Goal: Task Accomplishment & Management: Manage account settings

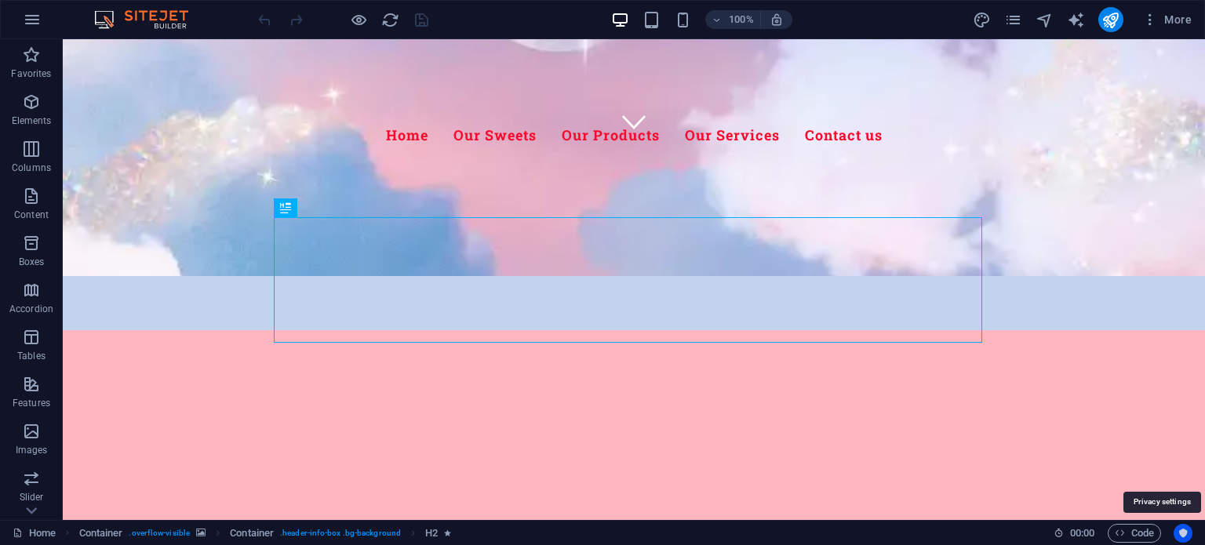
click at [1179, 529] on icon "Usercentrics" at bounding box center [1182, 533] width 11 height 11
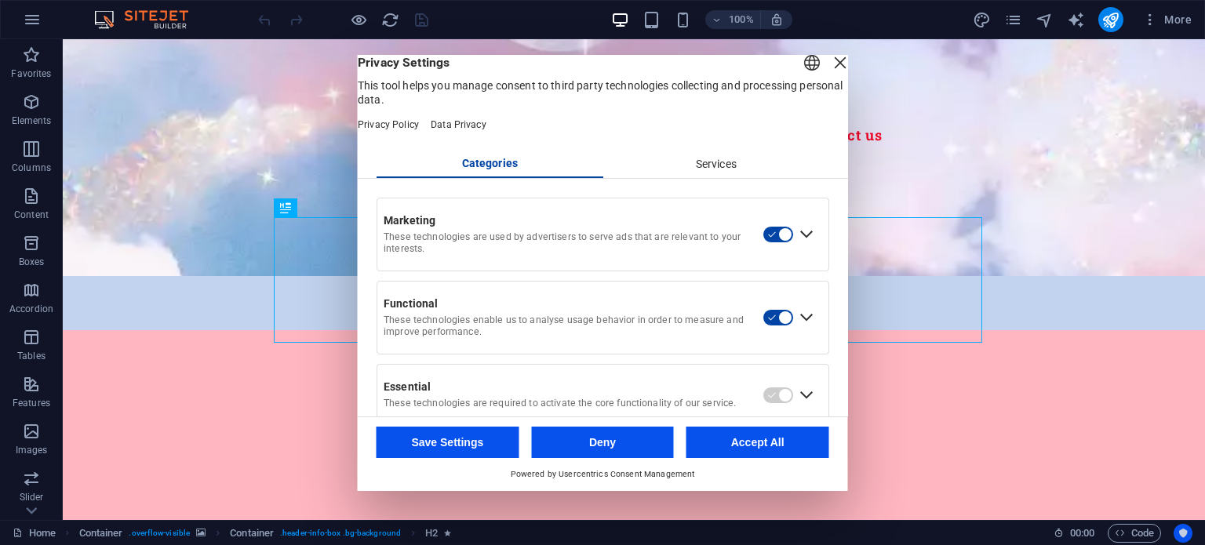
click at [1179, 529] on icon "Usercentrics" at bounding box center [1182, 533] width 11 height 11
click at [829, 74] on div "Close Layer" at bounding box center [840, 63] width 22 height 22
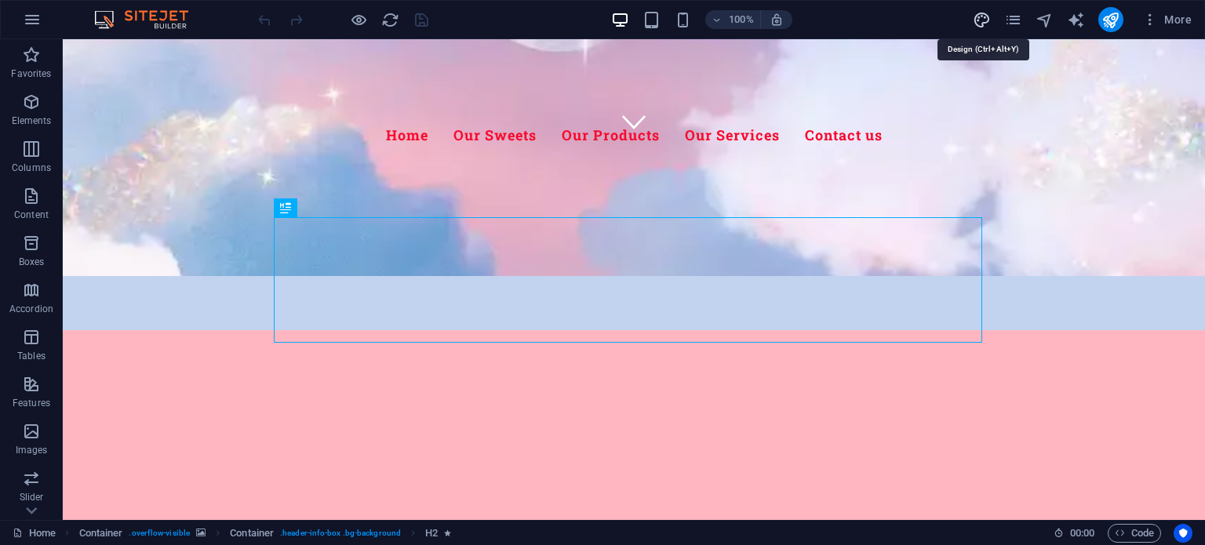
click at [983, 27] on icon "design" at bounding box center [982, 20] width 18 height 18
click at [1023, 15] on div "More" at bounding box center [1085, 19] width 225 height 25
select select "px"
select select "300"
select select "px"
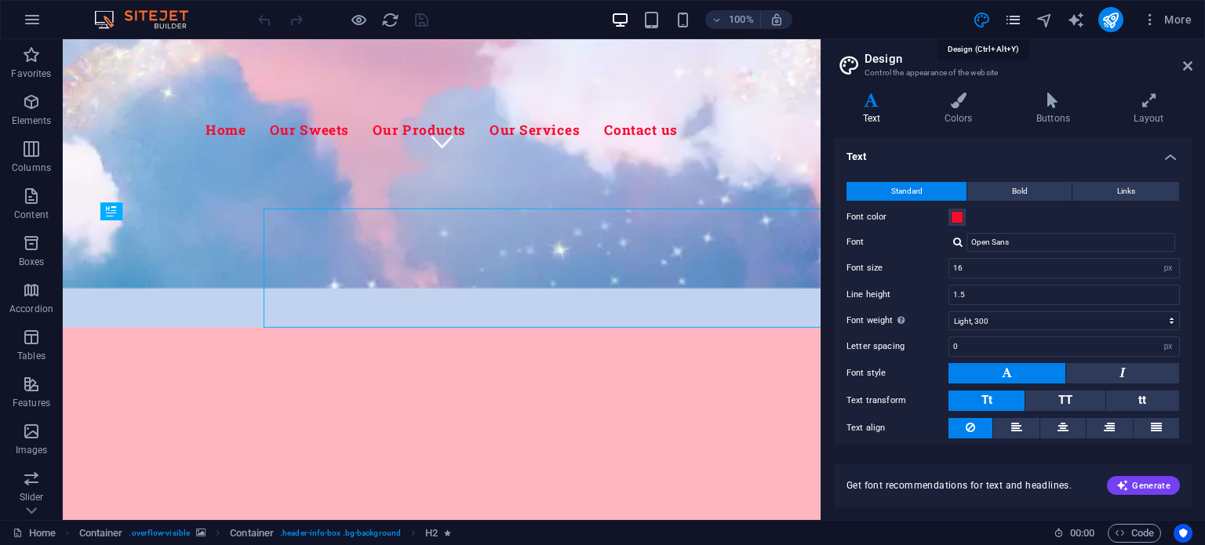
click at [1017, 22] on icon "pages" at bounding box center [1013, 20] width 18 height 18
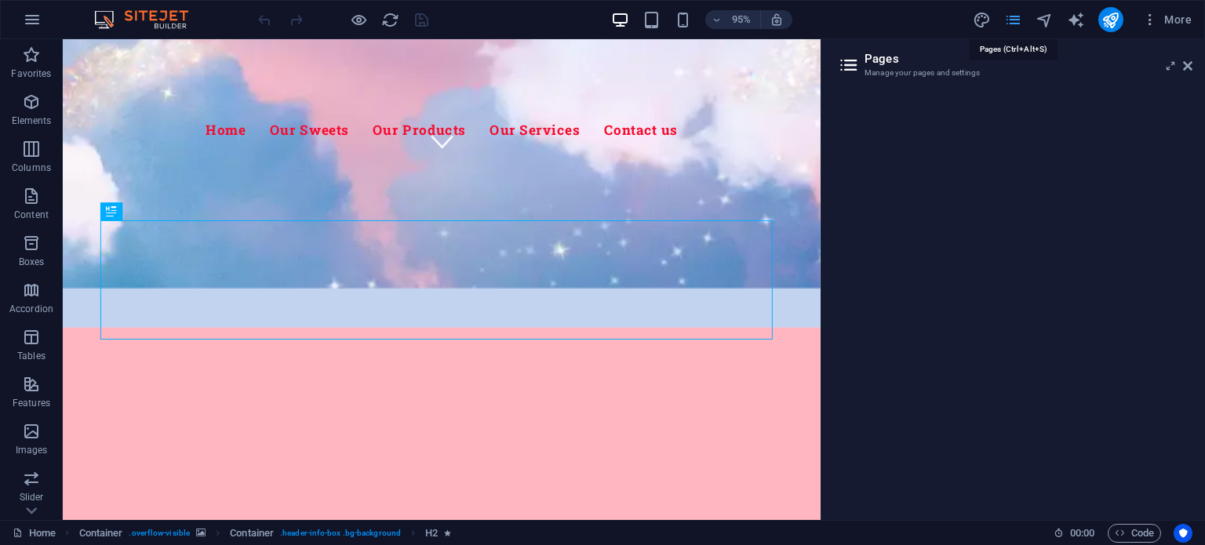
click at [1017, 22] on icon "pages" at bounding box center [1013, 20] width 18 height 18
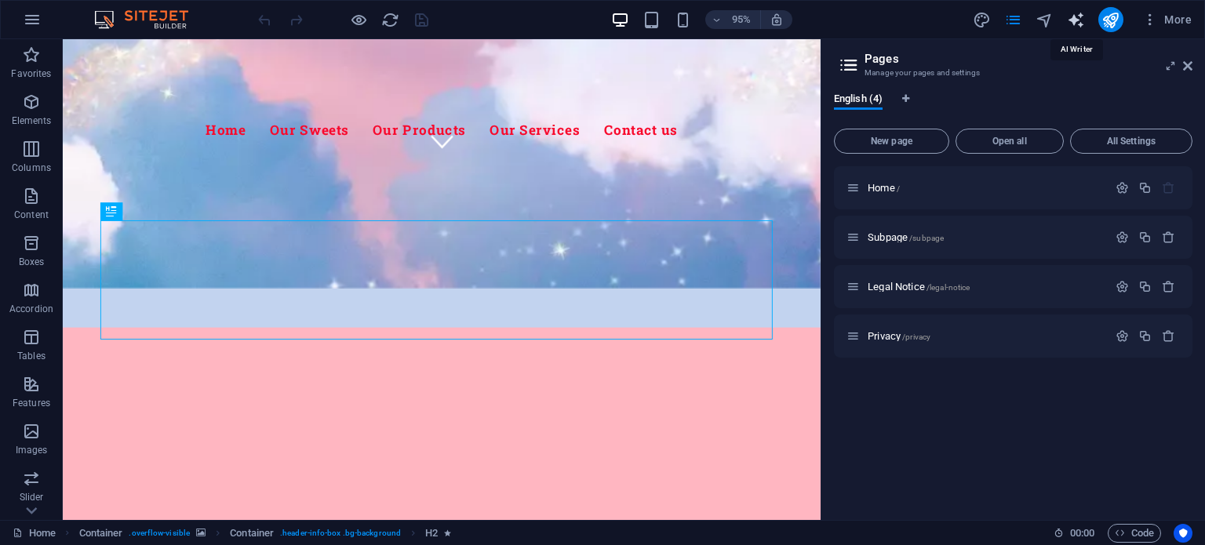
click at [1074, 18] on icon "text_generator" at bounding box center [1076, 20] width 18 height 18
select select "English"
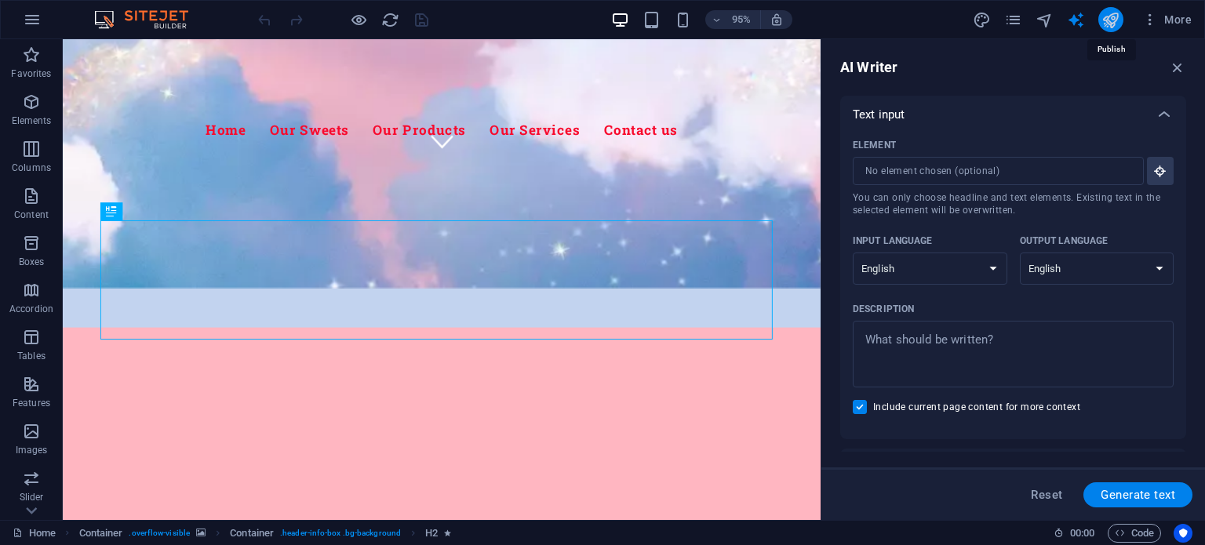
click at [1107, 16] on icon "publish" at bounding box center [1110, 20] width 18 height 18
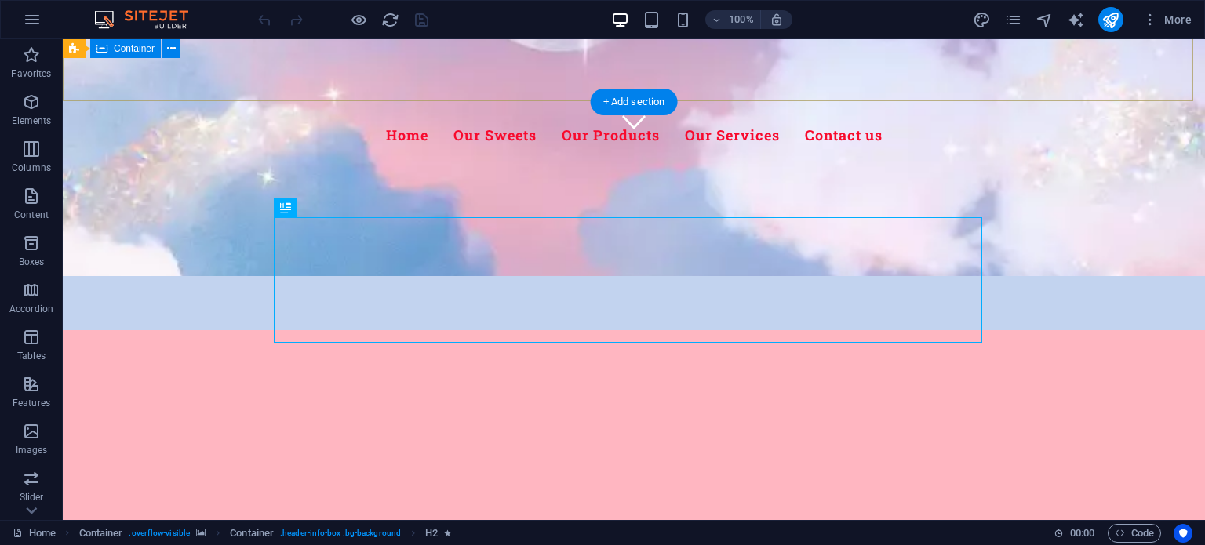
scroll to position [378, 0]
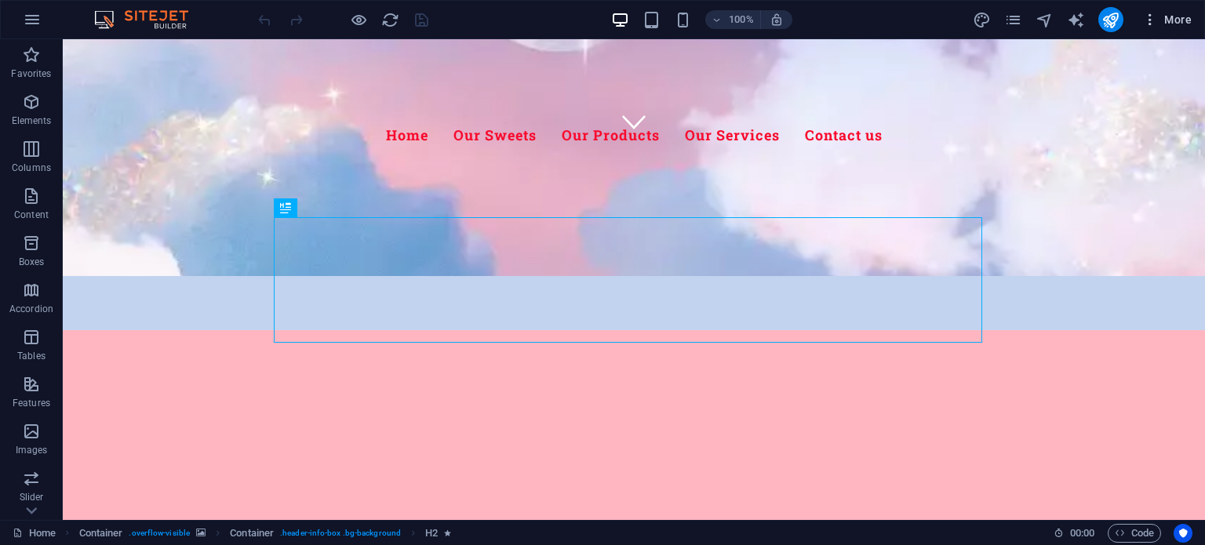
click at [1145, 25] on icon "button" at bounding box center [1150, 20] width 16 height 16
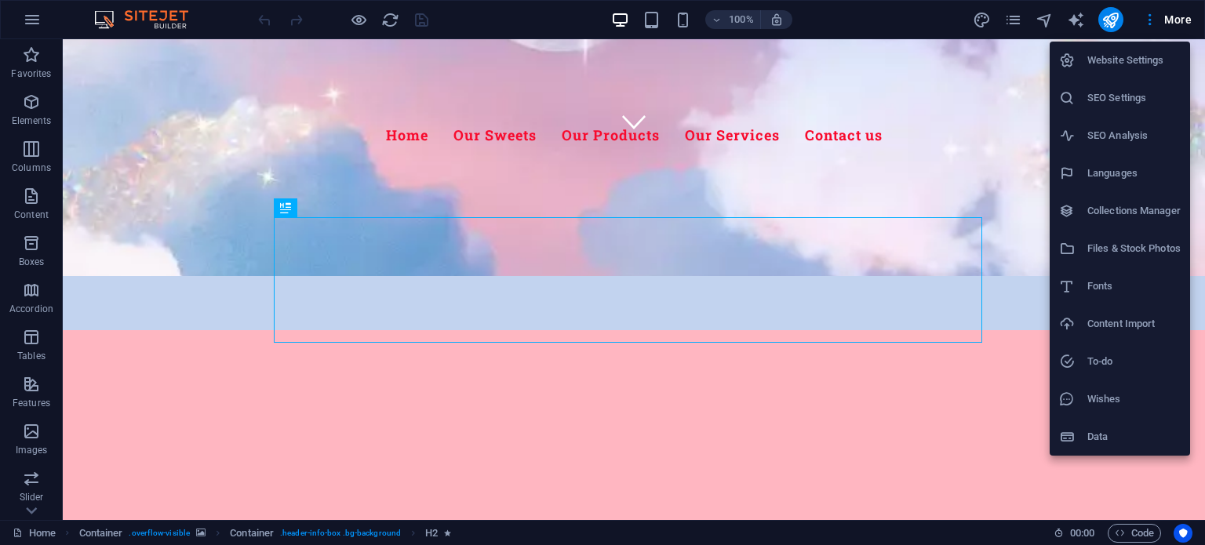
click at [1121, 60] on h6 "Website Settings" at bounding box center [1133, 60] width 93 height 19
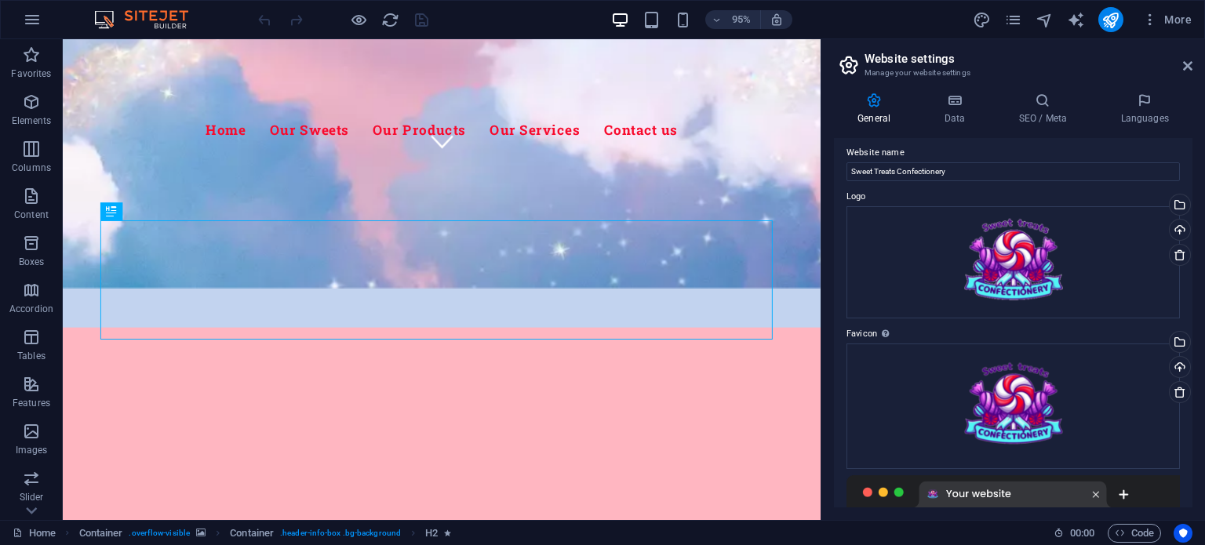
scroll to position [0, 0]
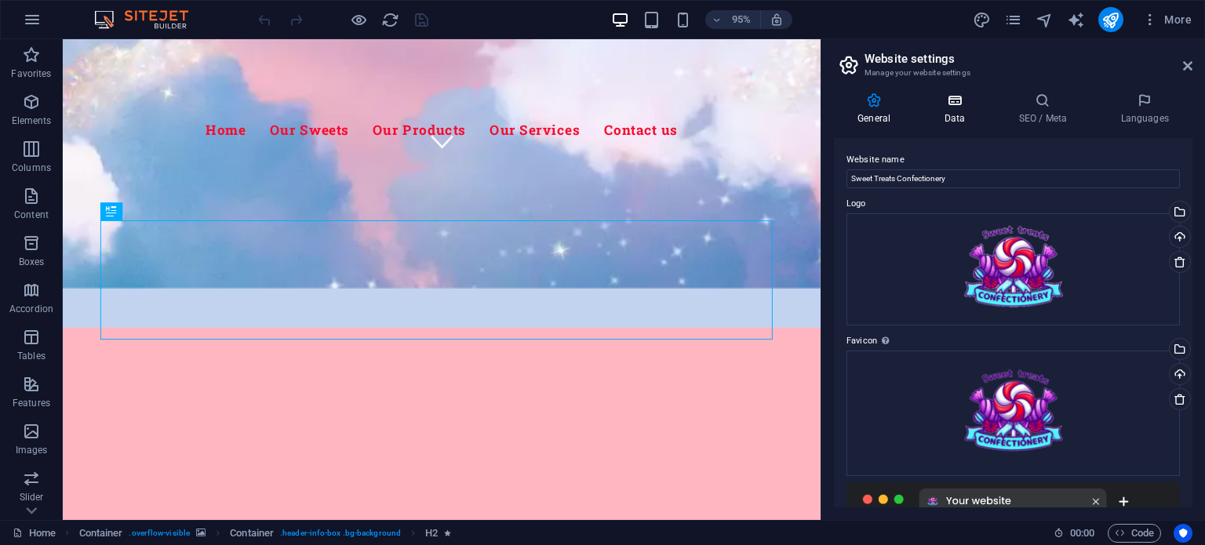
click at [960, 109] on h4 "Data" at bounding box center [957, 109] width 75 height 33
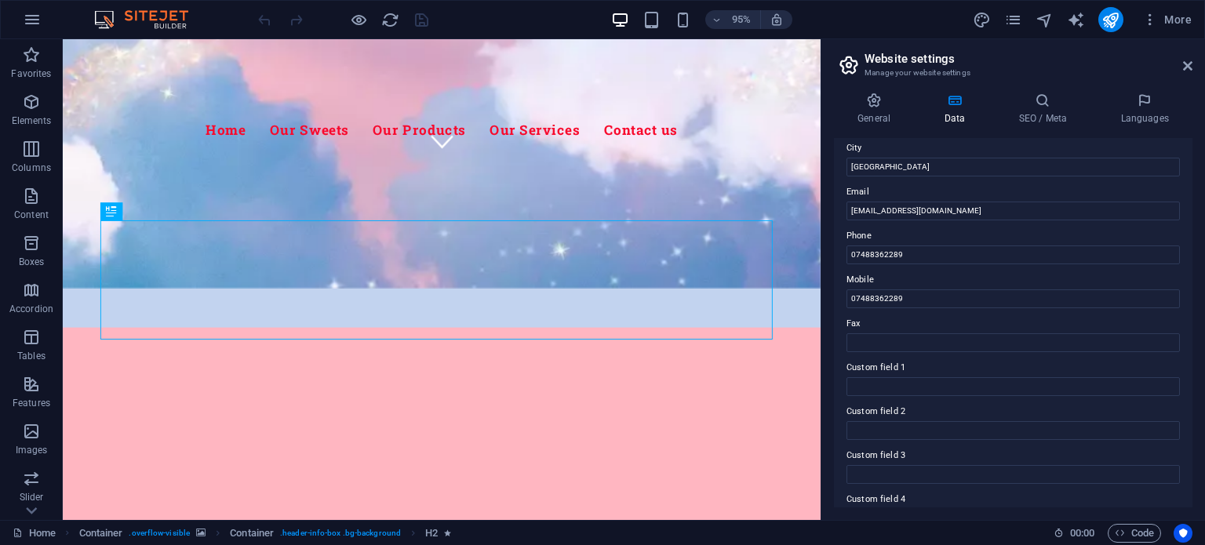
scroll to position [253, 0]
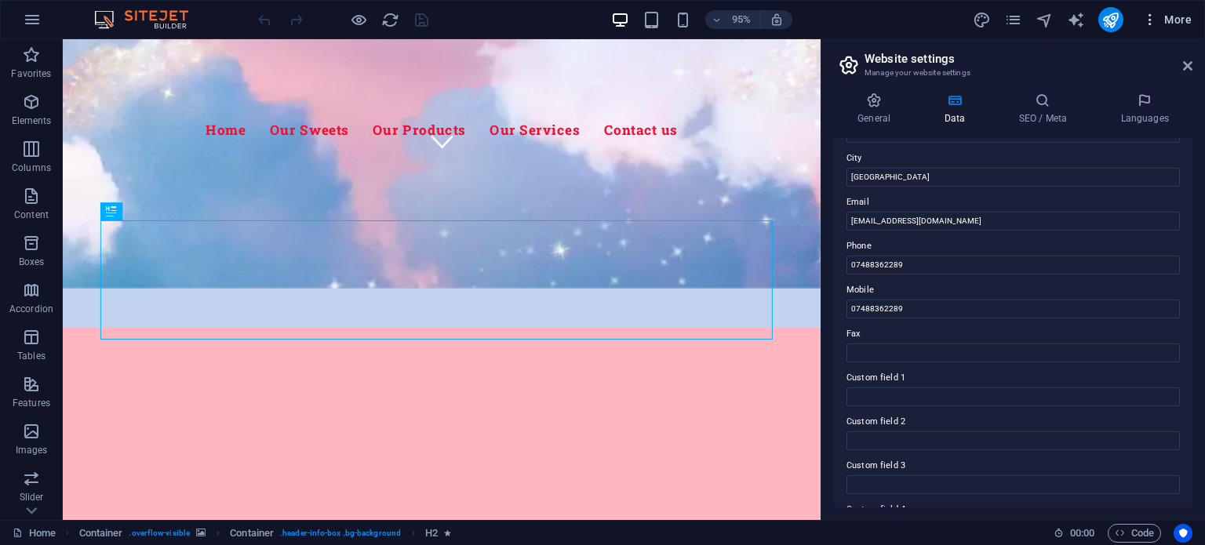
click at [1148, 22] on icon "button" at bounding box center [1150, 20] width 16 height 16
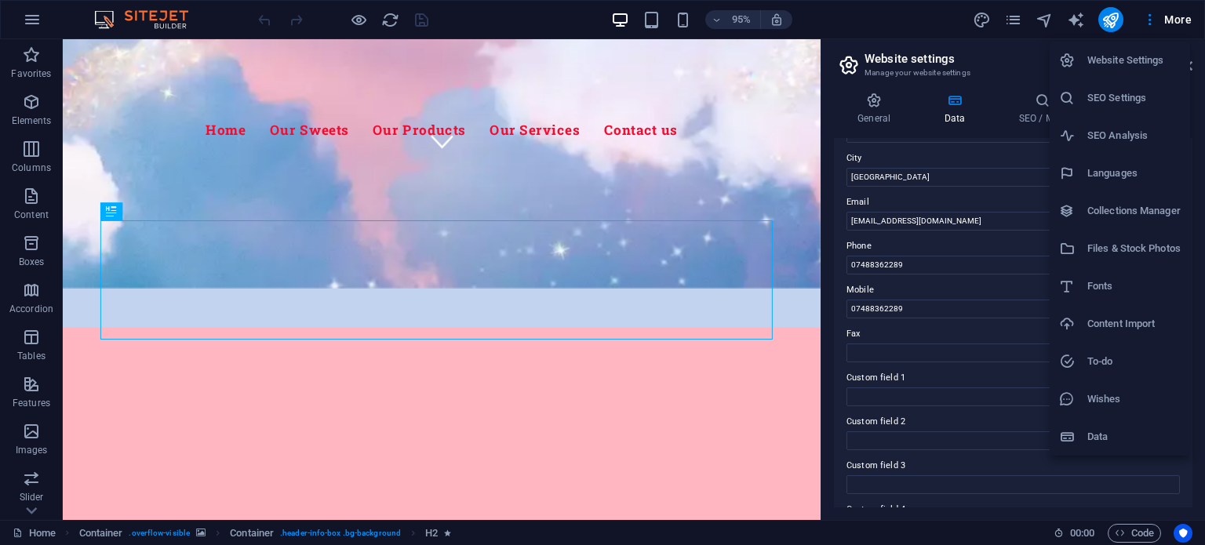
click at [1122, 93] on h6 "SEO Settings" at bounding box center [1133, 98] width 93 height 19
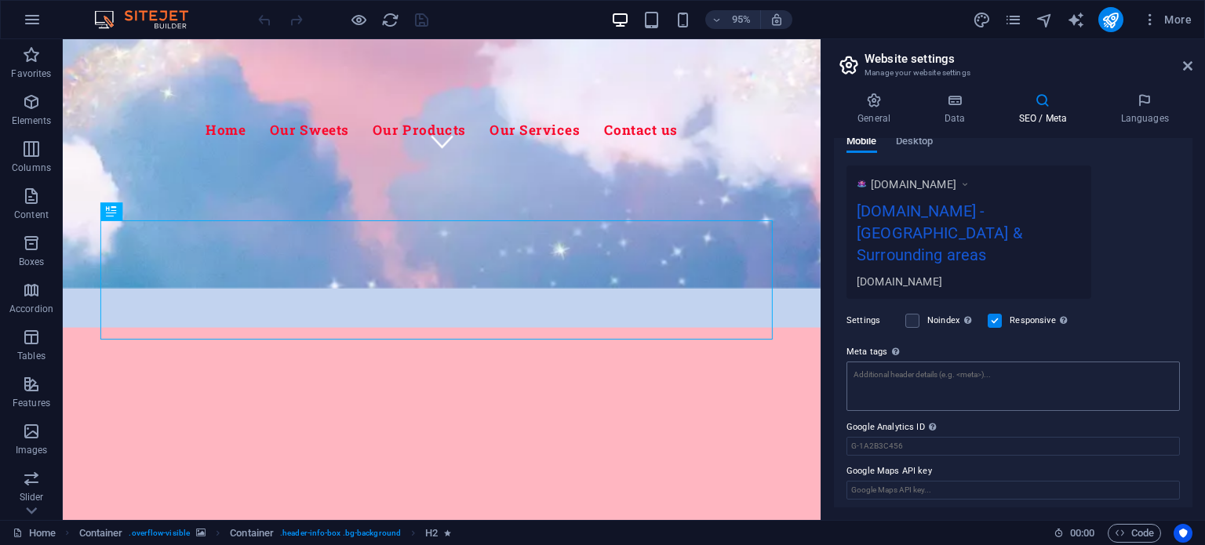
scroll to position [250, 0]
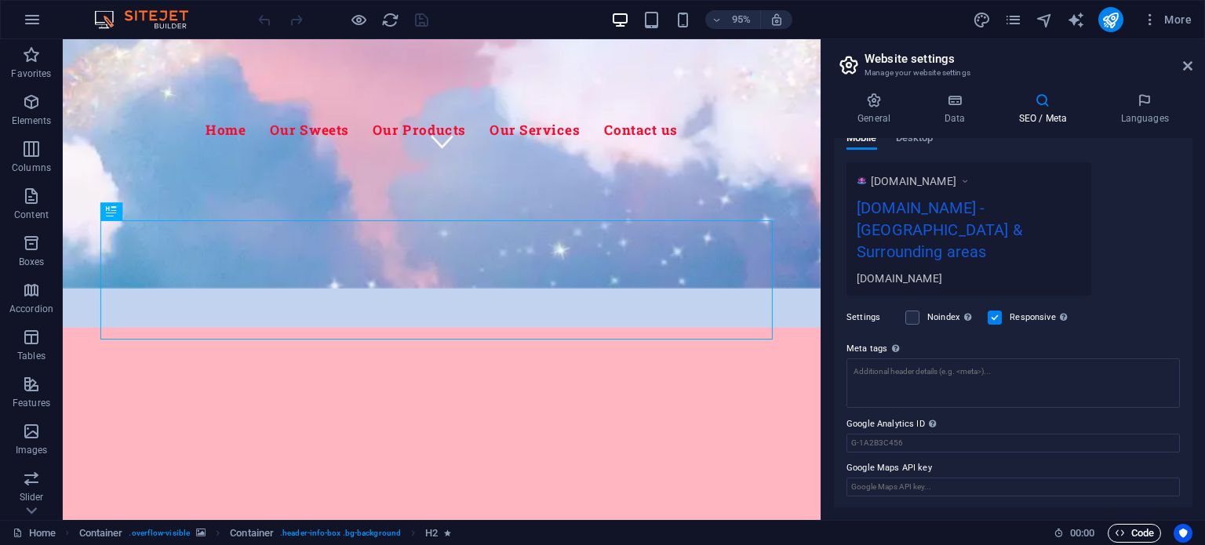
click at [1130, 530] on span "Code" at bounding box center [1134, 533] width 39 height 19
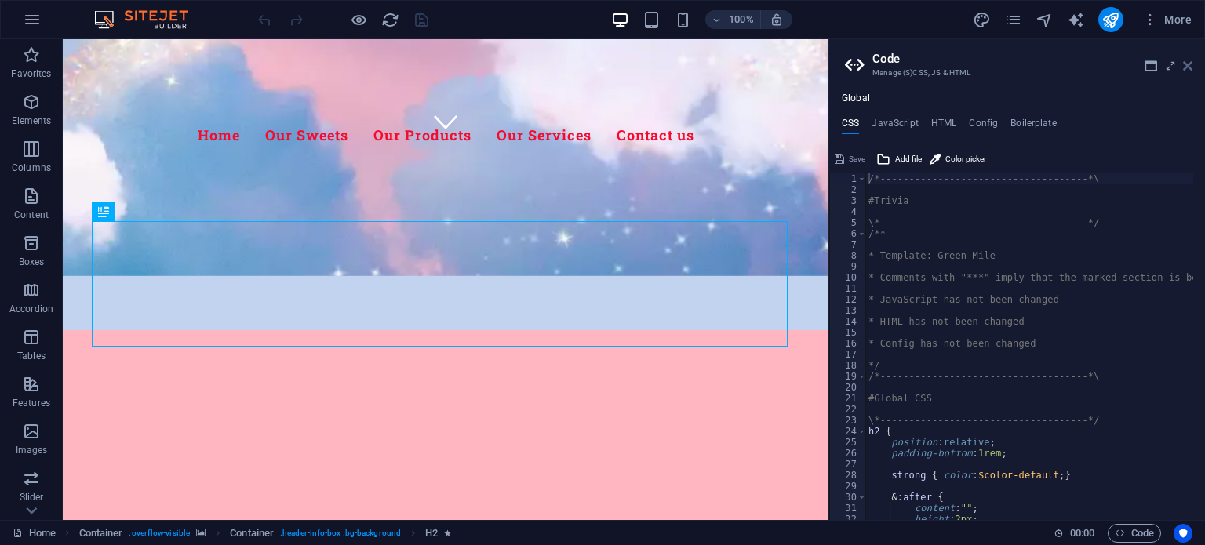
click at [1191, 71] on icon at bounding box center [1187, 66] width 9 height 13
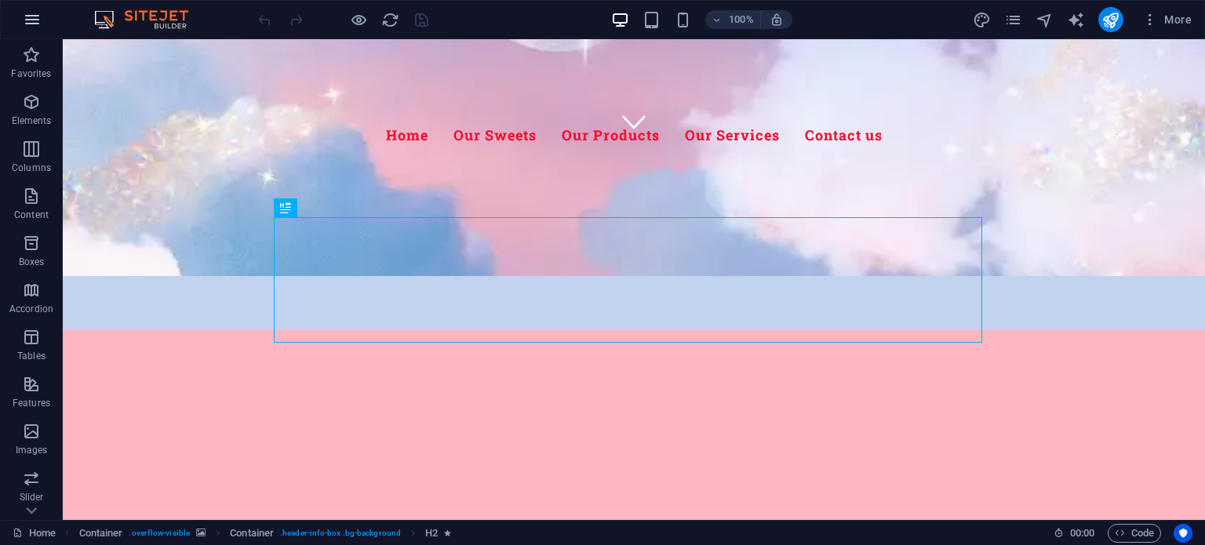
click at [42, 34] on button "button" at bounding box center [32, 20] width 38 height 38
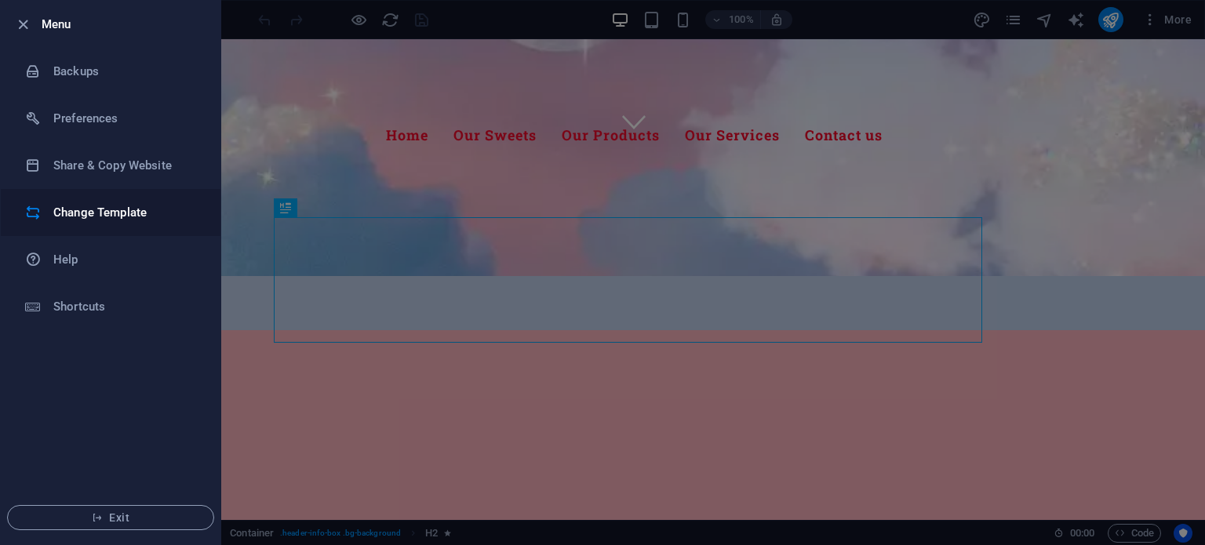
click at [48, 216] on div at bounding box center [39, 213] width 28 height 16
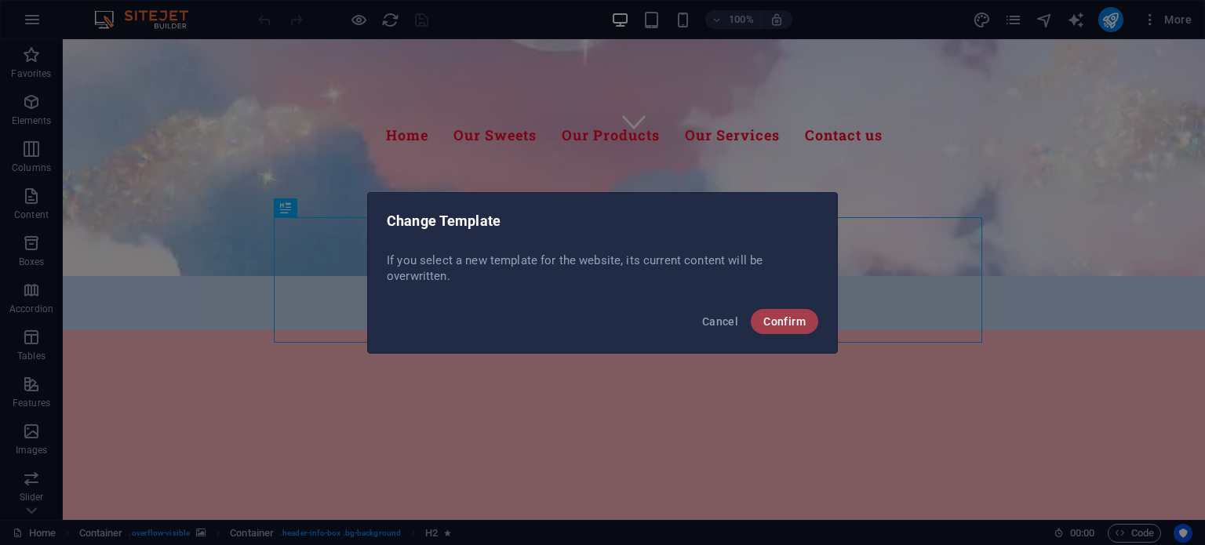
click at [800, 325] on span "Confirm" at bounding box center [784, 321] width 42 height 13
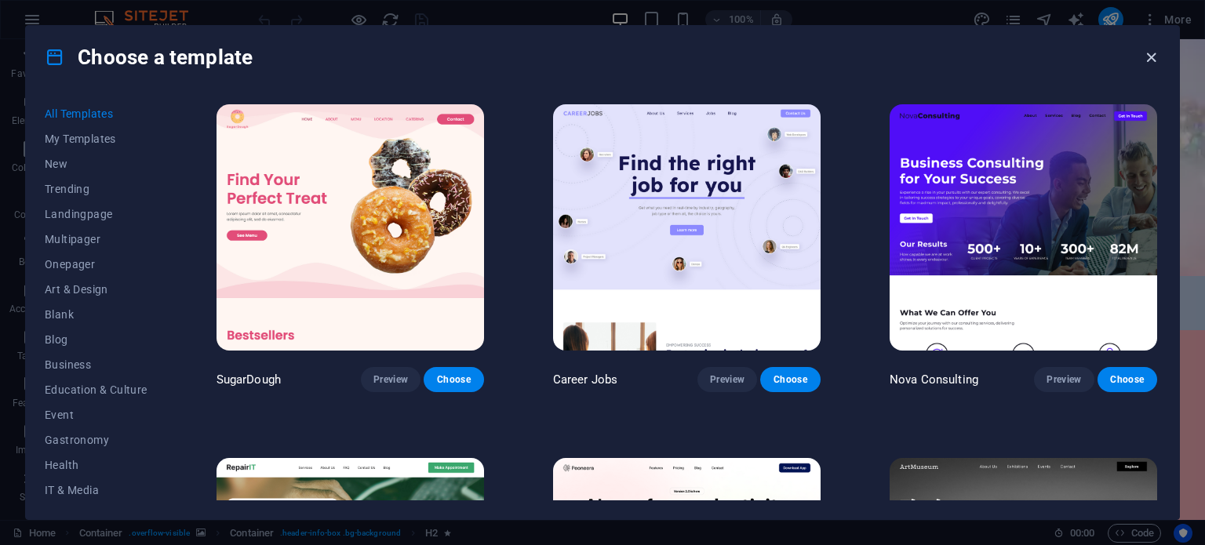
click at [1146, 62] on icon "button" at bounding box center [1151, 58] width 18 height 18
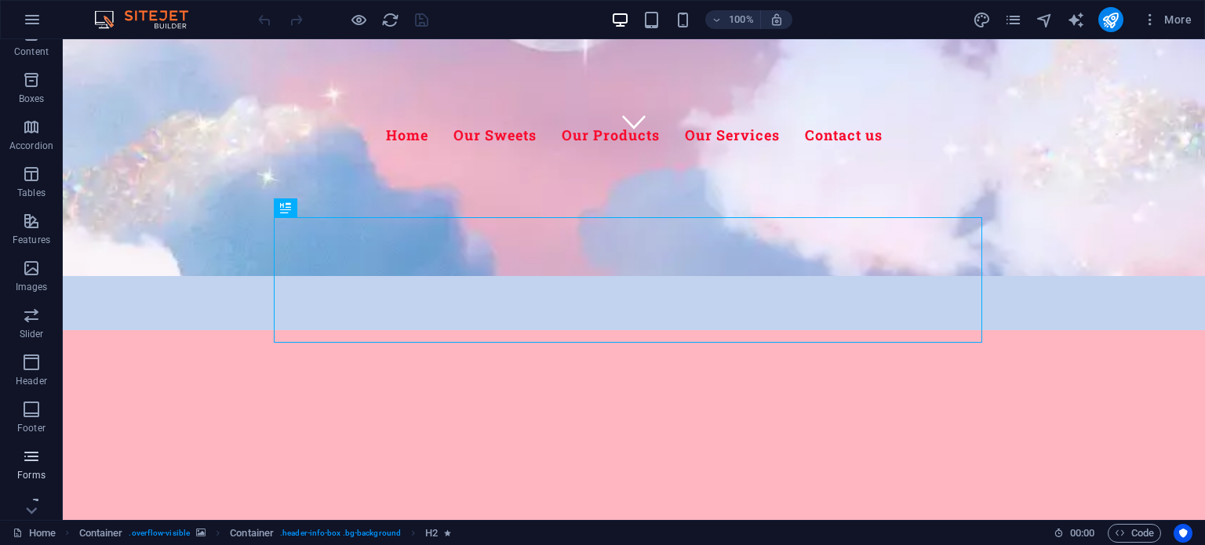
scroll to position [224, 0]
click at [28, 489] on icon "button" at bounding box center [31, 489] width 19 height 19
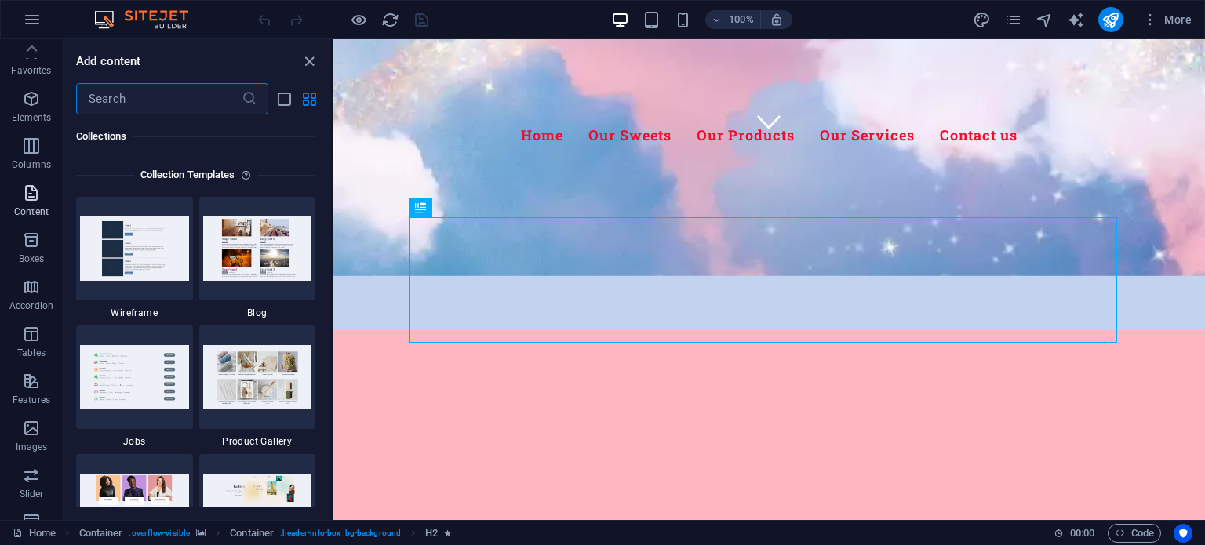
scroll to position [0, 0]
click at [31, 191] on icon "button" at bounding box center [31, 196] width 19 height 19
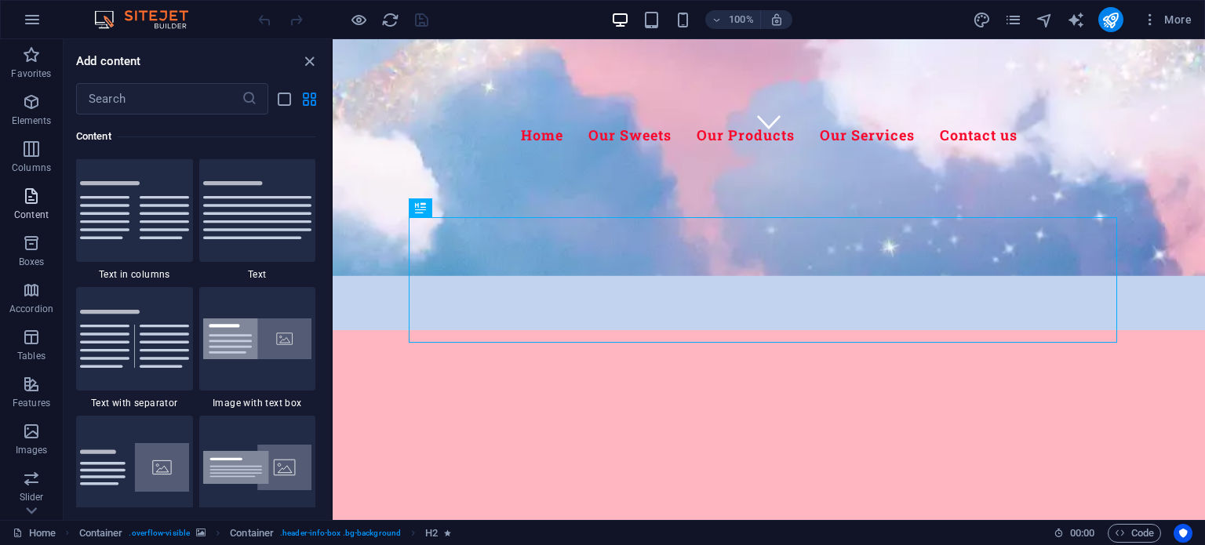
scroll to position [2744, 0]
click at [31, 71] on p "Favorites" at bounding box center [31, 73] width 40 height 13
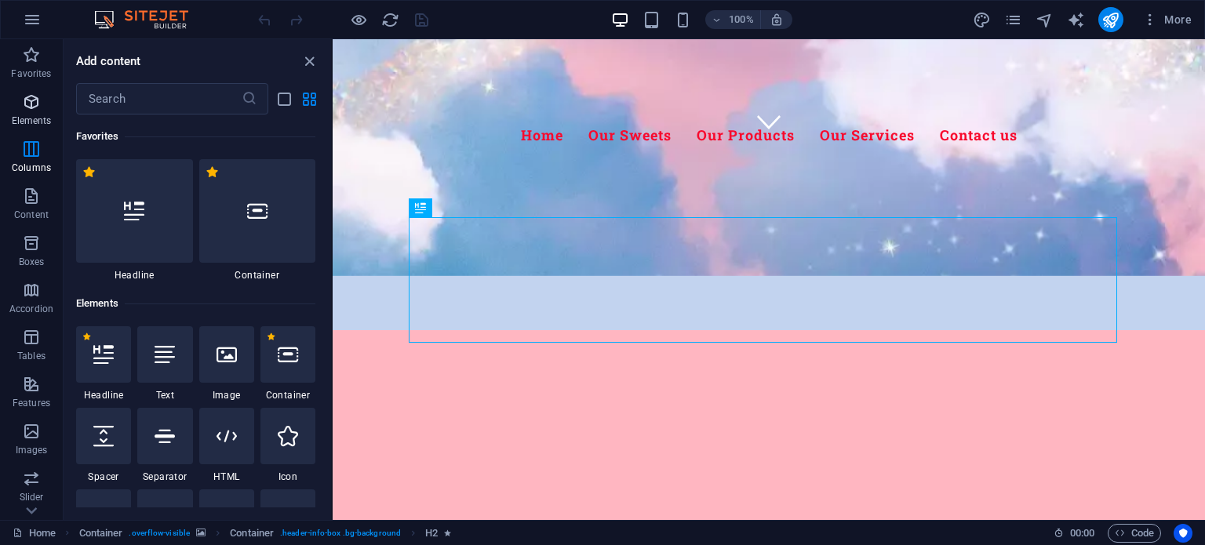
scroll to position [0, 0]
click at [28, 109] on icon "button" at bounding box center [31, 102] width 19 height 19
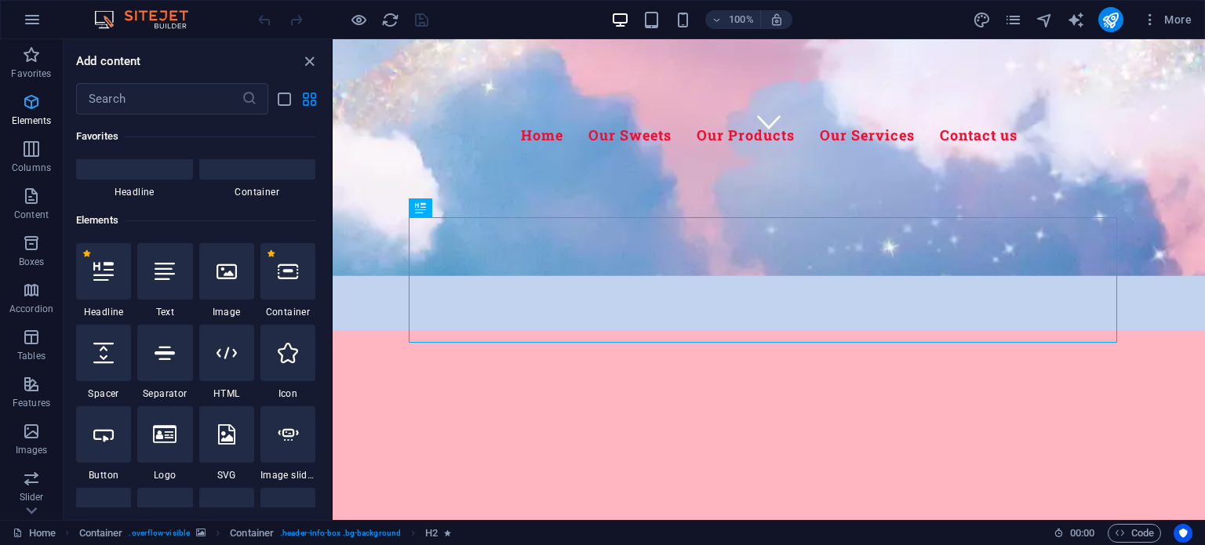
scroll to position [166, 0]
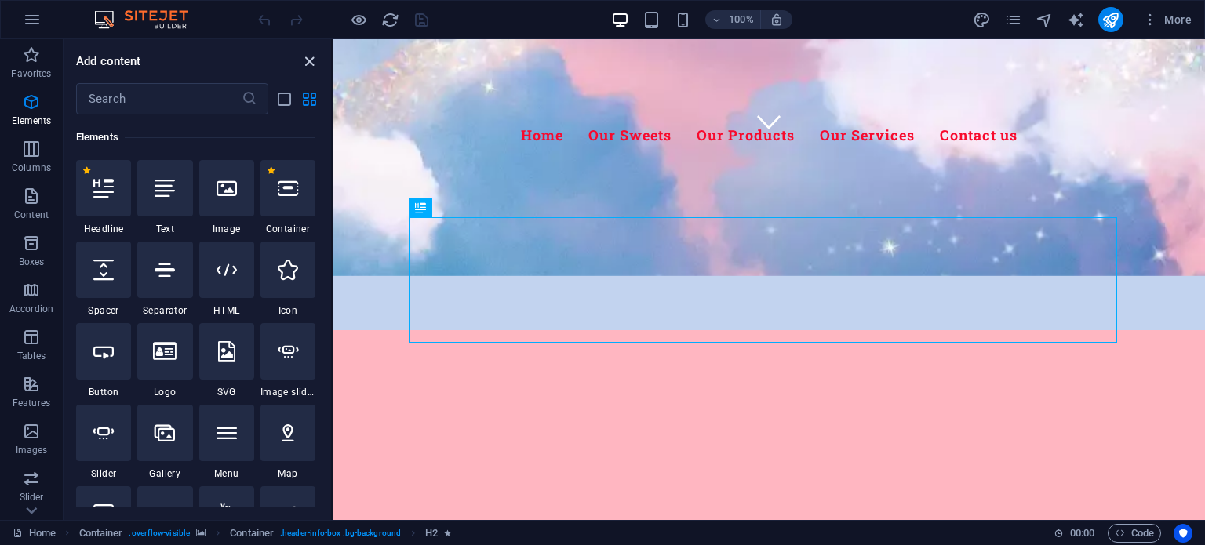
click at [301, 57] on icon "close panel" at bounding box center [309, 62] width 18 height 18
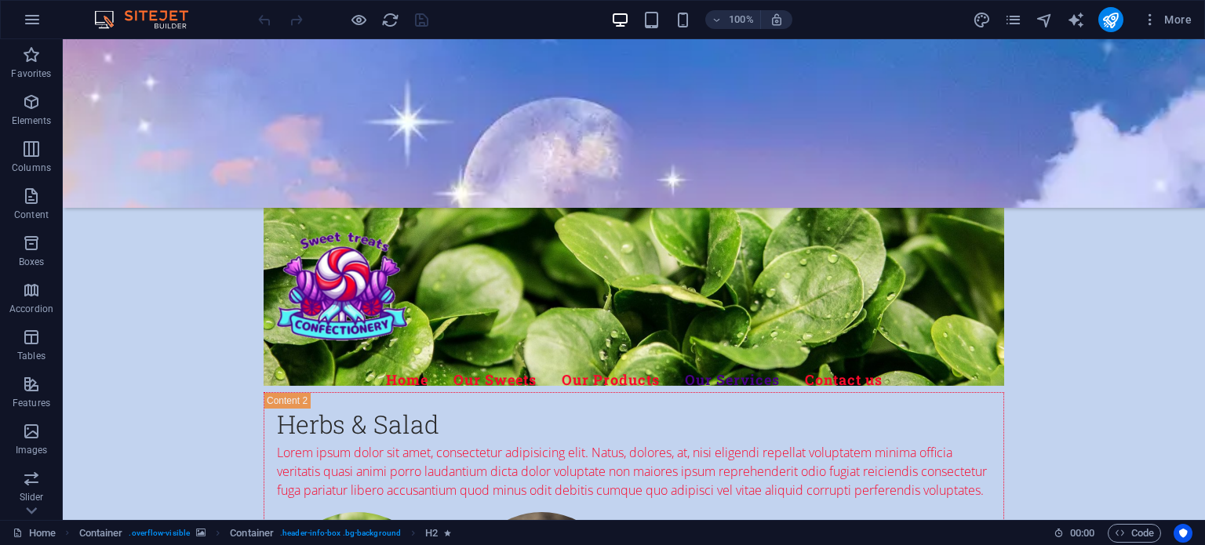
scroll to position [7840, 0]
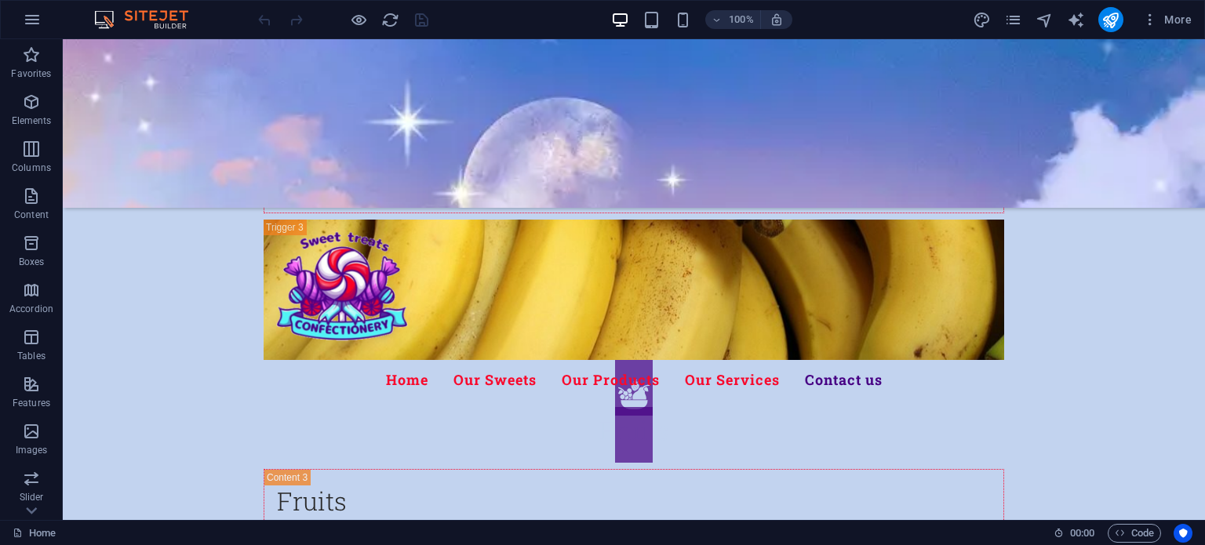
click at [150, 24] on img at bounding box center [149, 19] width 118 height 19
click at [38, 24] on icon "button" at bounding box center [32, 19] width 19 height 19
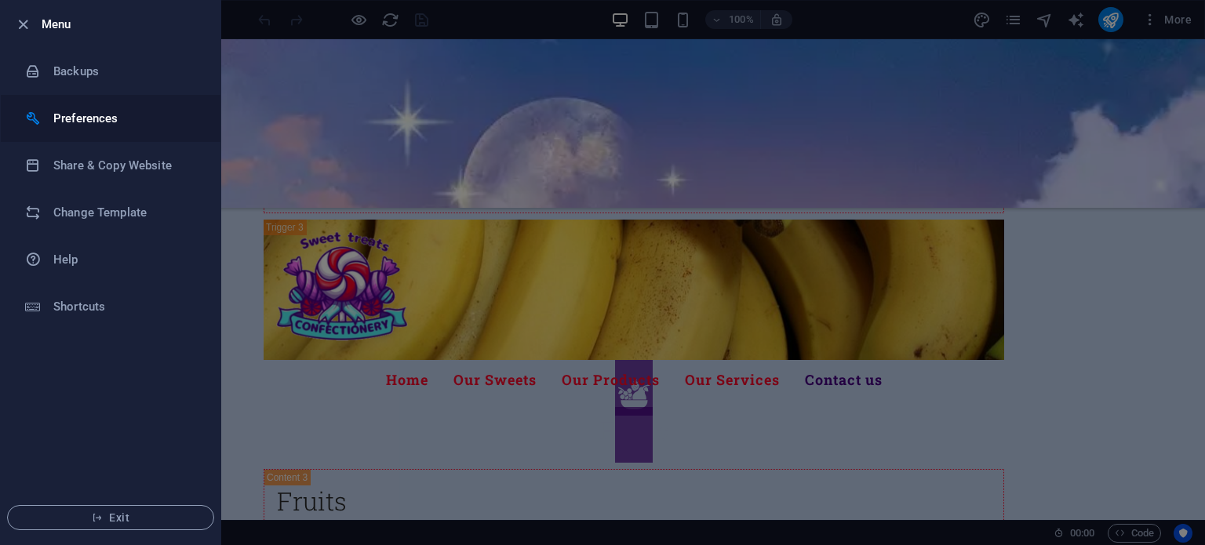
click at [51, 109] on li "Preferences" at bounding box center [111, 118] width 220 height 47
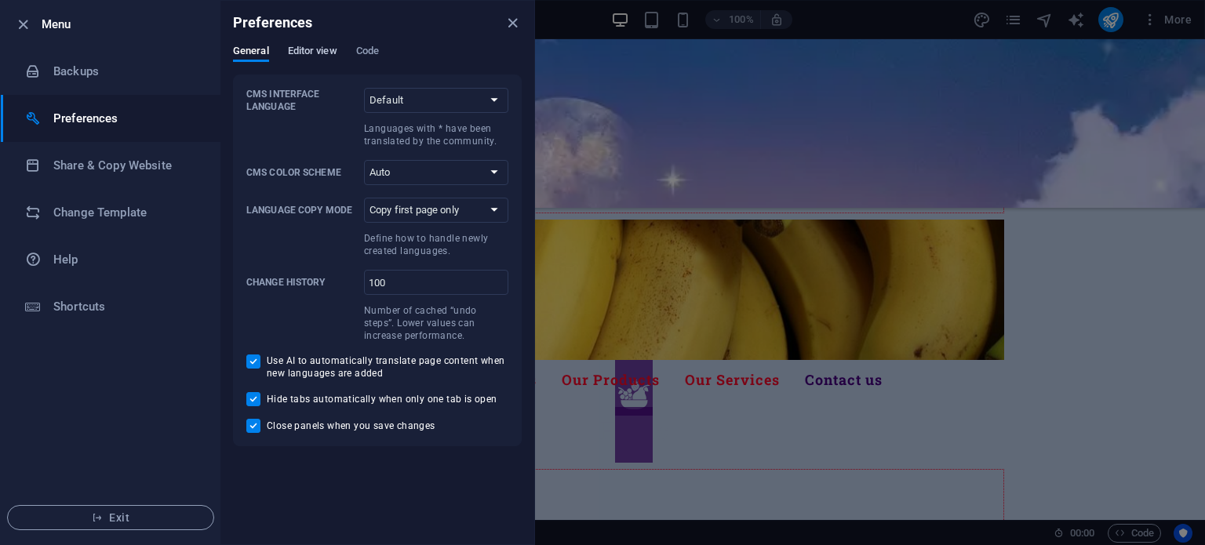
click at [321, 56] on span "Editor view" at bounding box center [312, 53] width 49 height 22
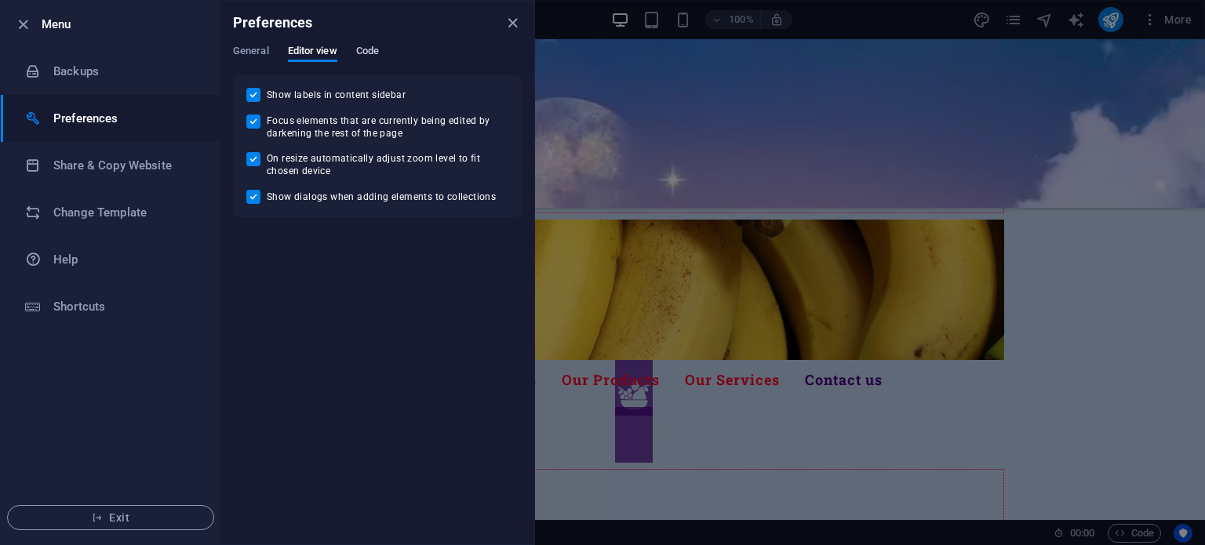
click at [372, 50] on span "Code" at bounding box center [367, 53] width 23 height 22
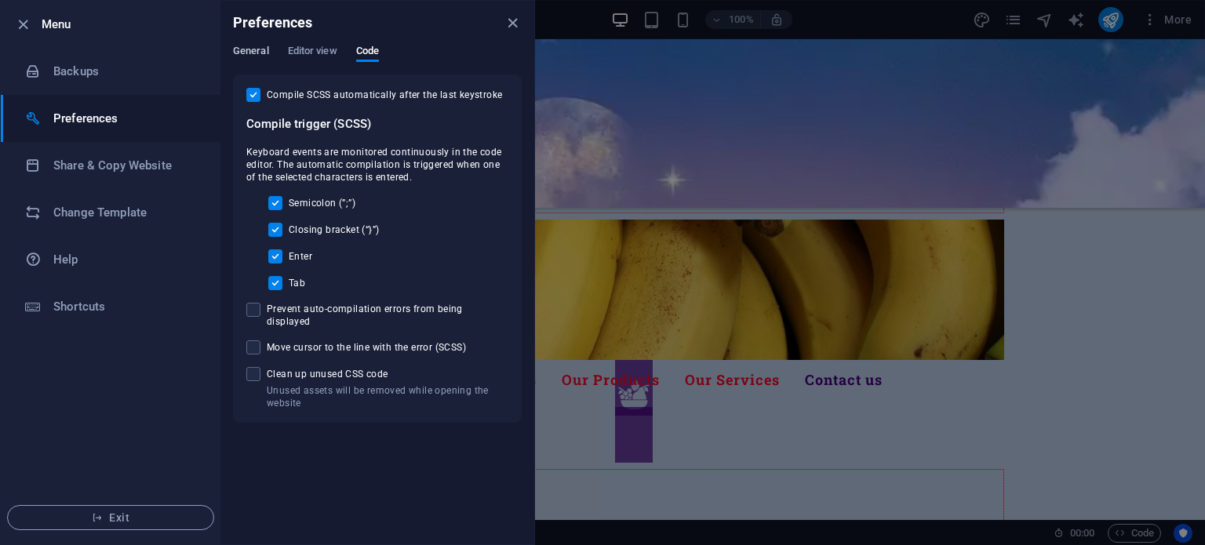
click at [260, 56] on span "General" at bounding box center [251, 53] width 36 height 22
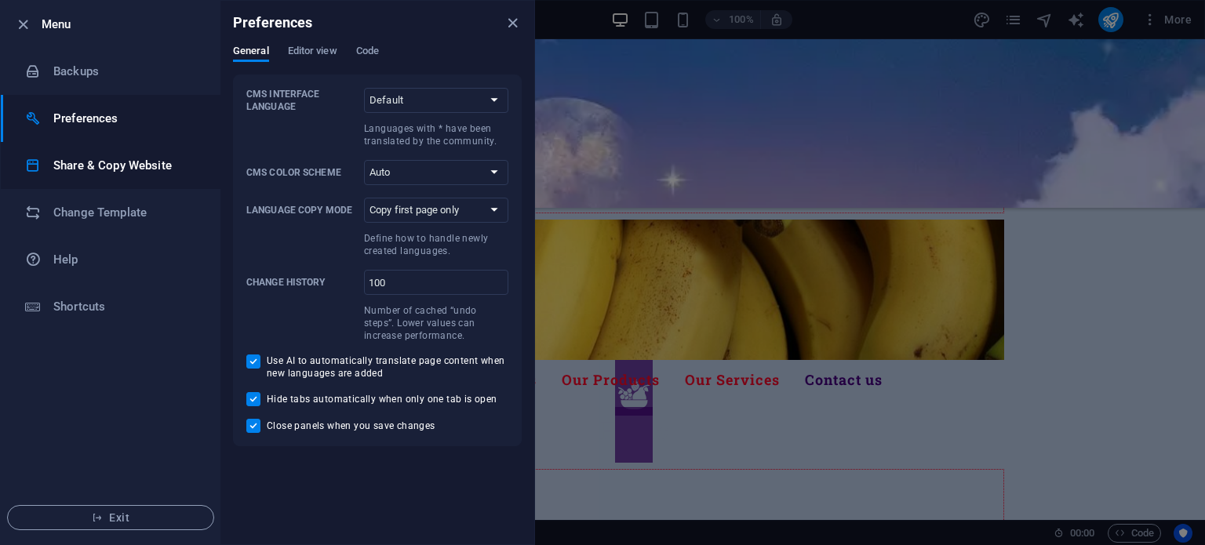
click at [95, 158] on h6 "Share & Copy Website" at bounding box center [125, 165] width 145 height 19
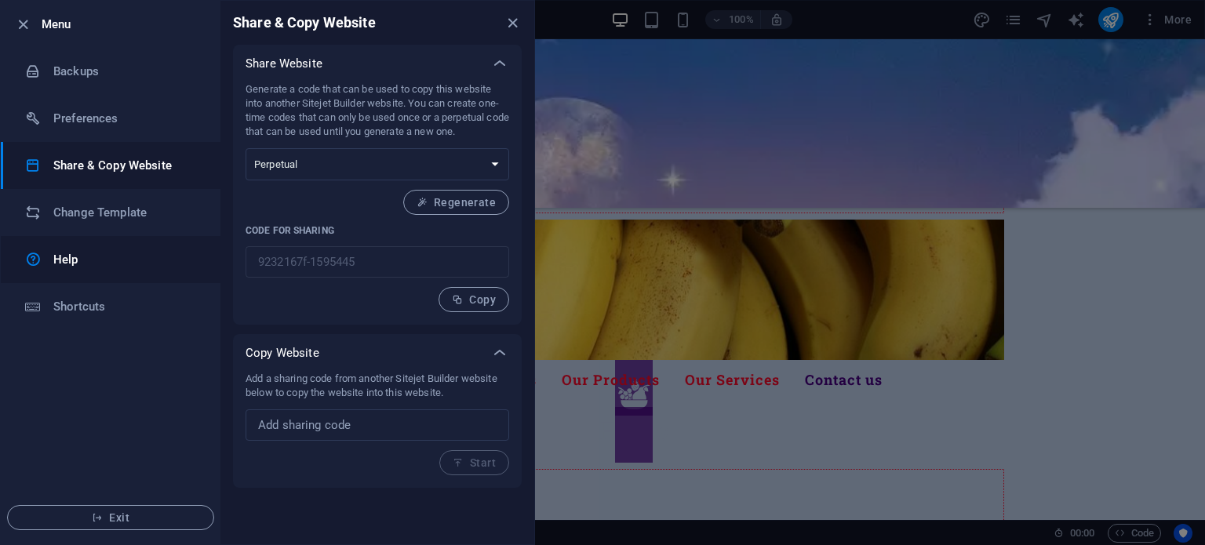
click at [47, 253] on div at bounding box center [39, 259] width 28 height 19
click at [499, 64] on icon at bounding box center [499, 63] width 19 height 19
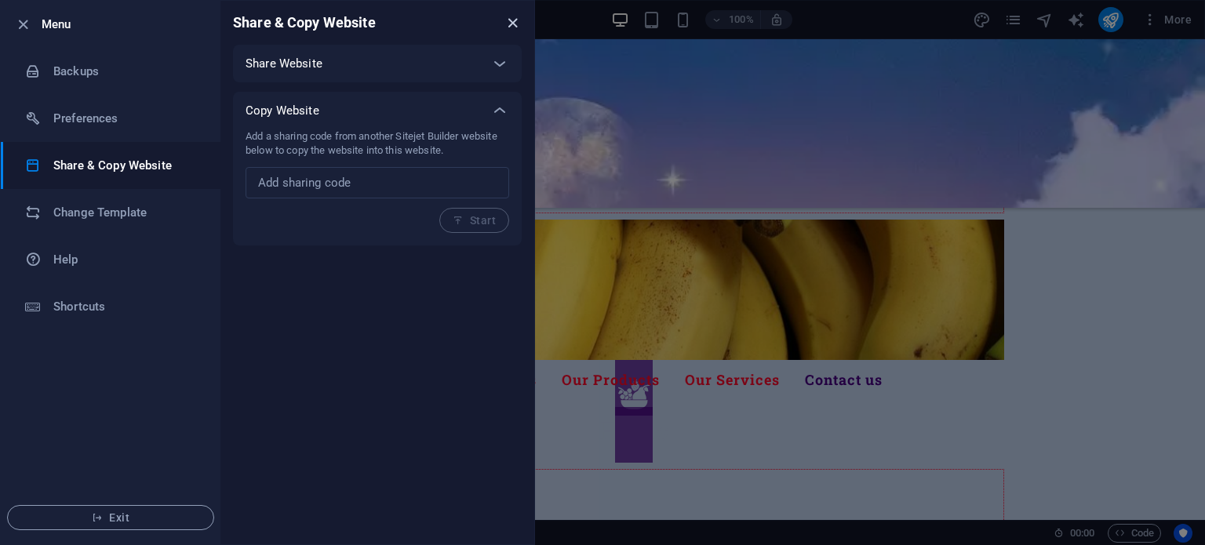
click at [504, 24] on icon "close" at bounding box center [513, 23] width 18 height 18
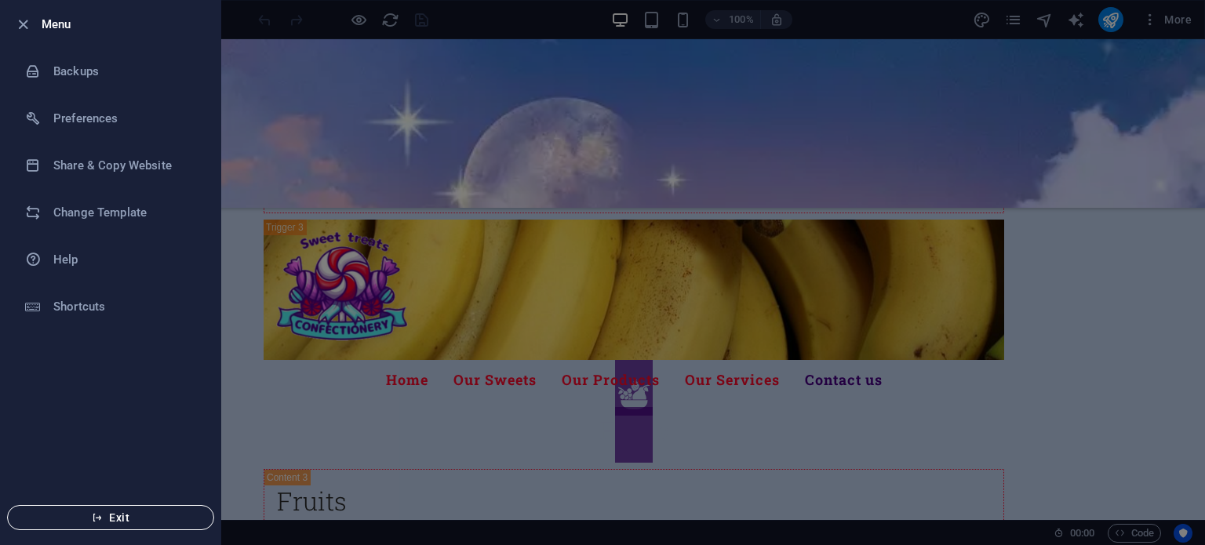
click at [61, 523] on span "Exit" at bounding box center [110, 517] width 180 height 13
